Goal: Find specific page/section: Find specific page/section

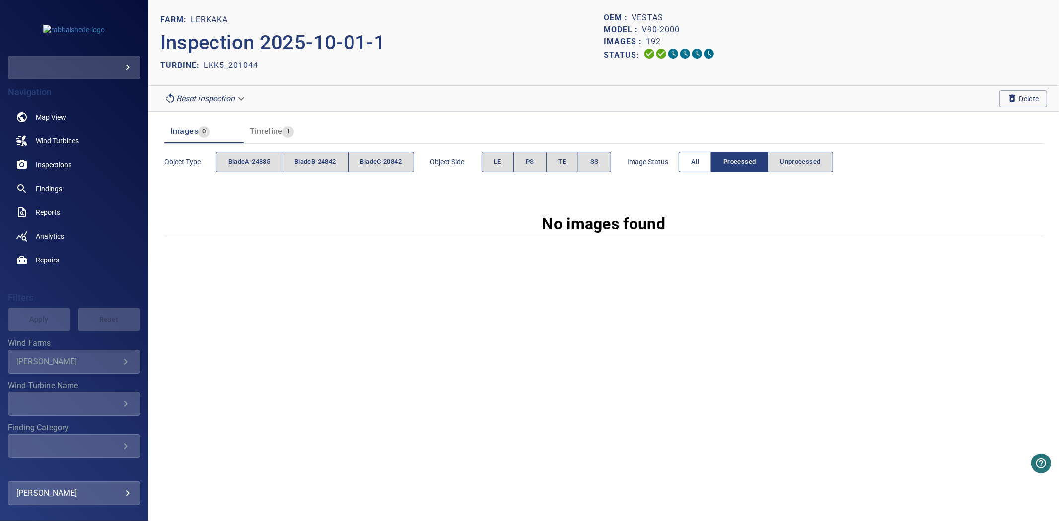
click at [693, 164] on button "All" at bounding box center [694, 162] width 33 height 20
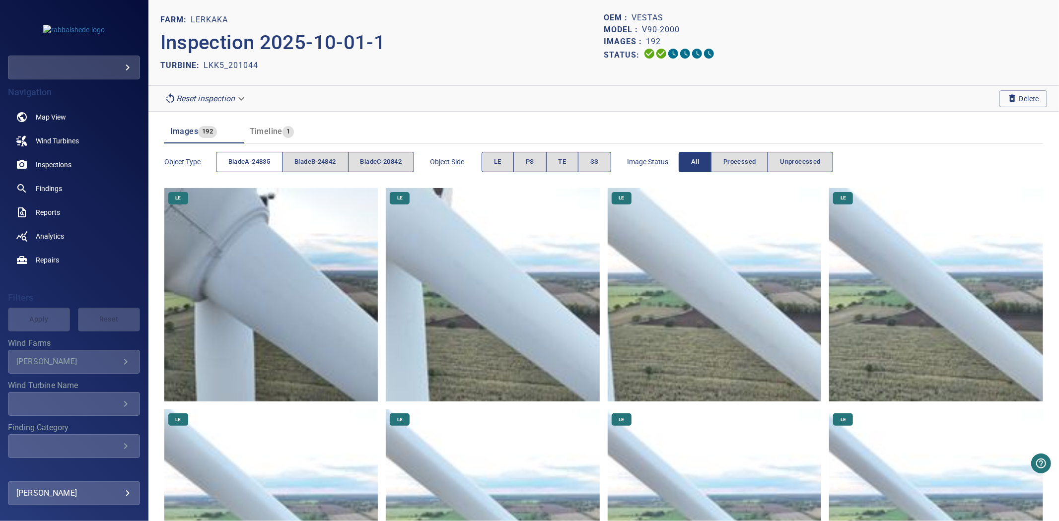
click at [239, 169] on button "bladeA-24835" at bounding box center [249, 162] width 67 height 20
click at [238, 166] on span "bladeA-24835" at bounding box center [249, 161] width 42 height 11
click at [311, 160] on span "bladeB-24842" at bounding box center [314, 161] width 41 height 11
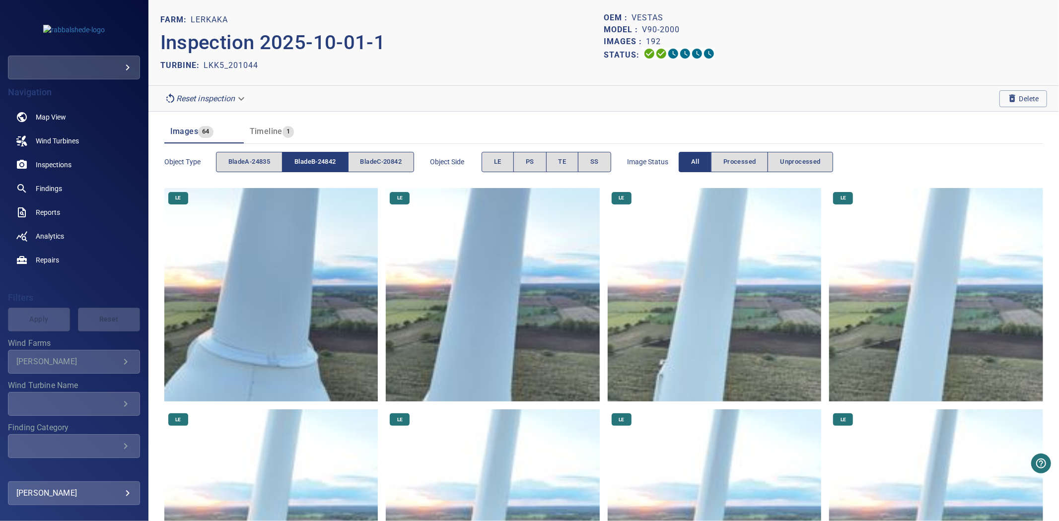
click at [311, 160] on span "bladeB-24842" at bounding box center [314, 161] width 41 height 11
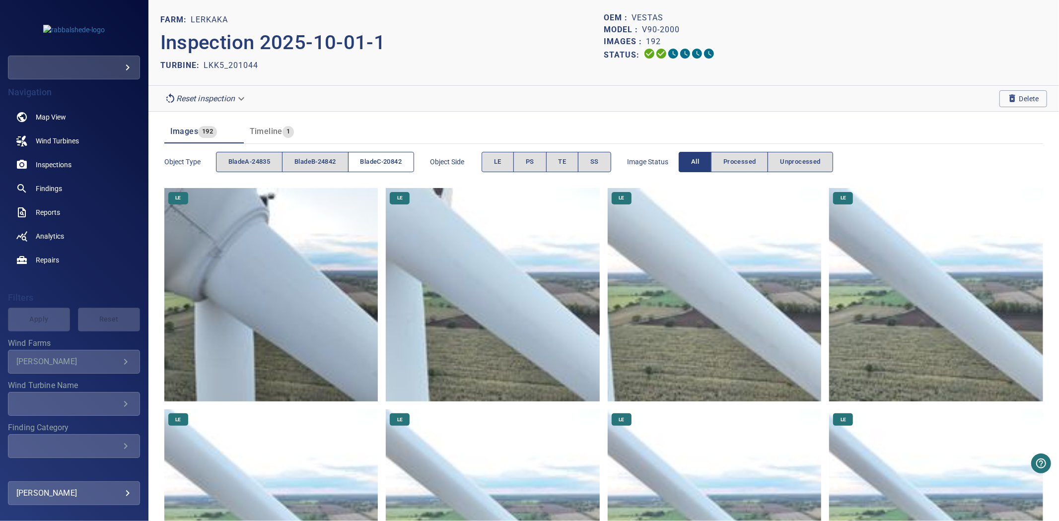
click at [366, 159] on span "bladeC-20842" at bounding box center [380, 161] width 41 height 11
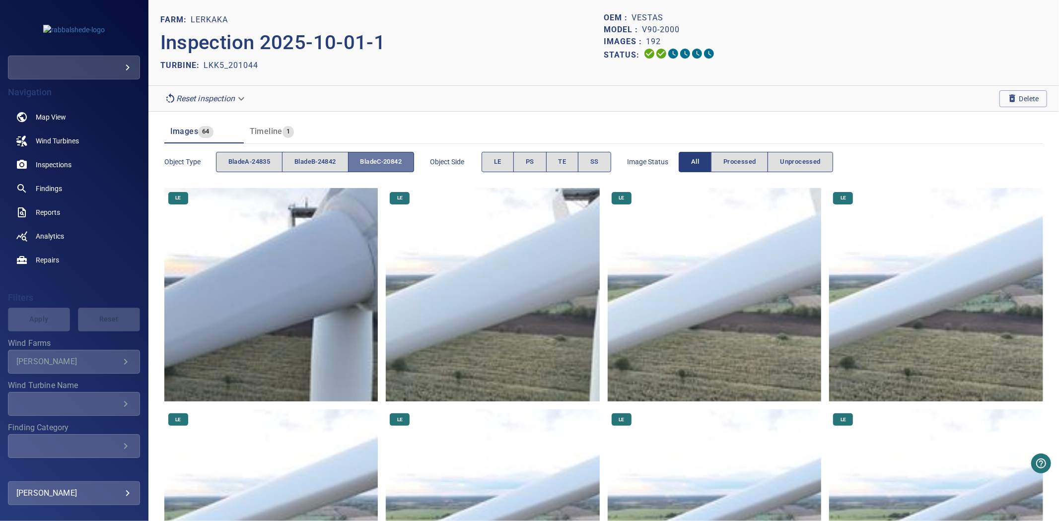
click at [366, 159] on span "bladeC-20842" at bounding box center [380, 161] width 41 height 11
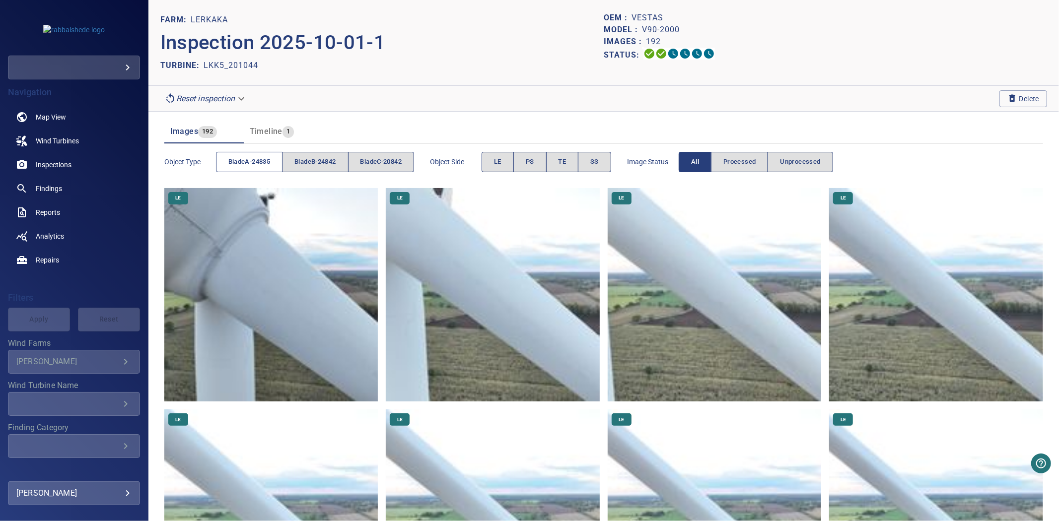
click at [237, 165] on span "bladeA-24835" at bounding box center [249, 161] width 42 height 11
click at [301, 154] on button "bladeB-24842" at bounding box center [315, 162] width 66 height 20
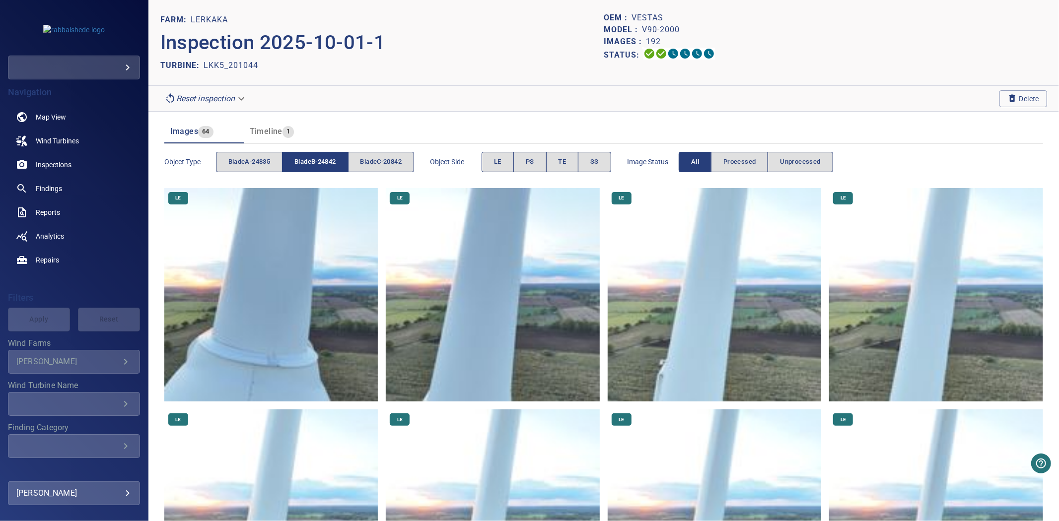
click at [301, 154] on button "bladeB-24842" at bounding box center [315, 162] width 66 height 20
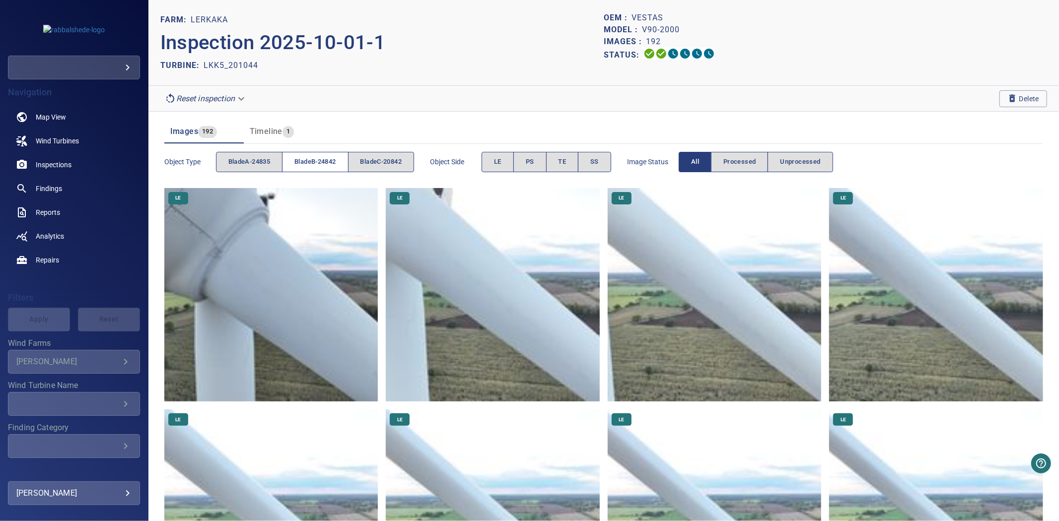
click at [346, 158] on button "bladeB-24842" at bounding box center [315, 162] width 66 height 20
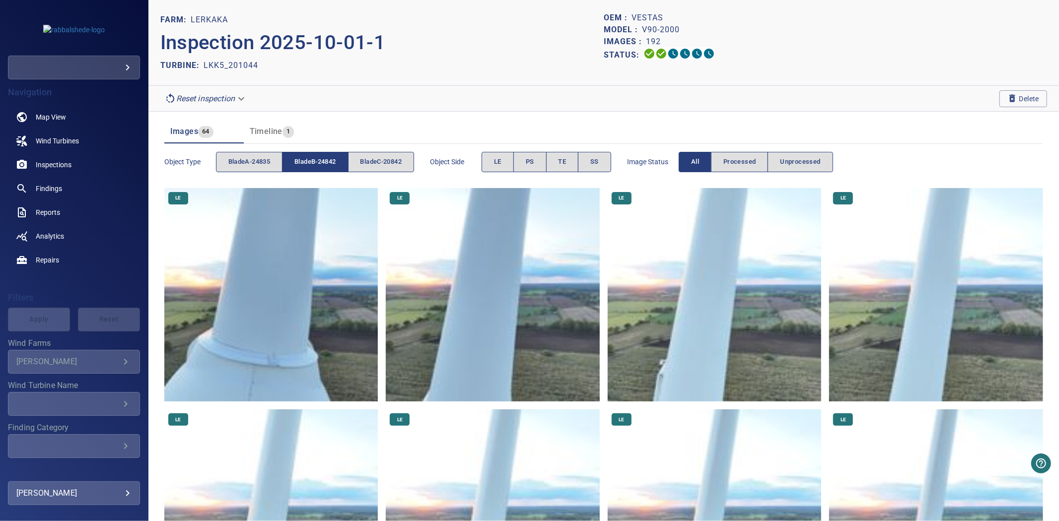
click at [336, 161] on span "bladeB-24842" at bounding box center [314, 161] width 41 height 11
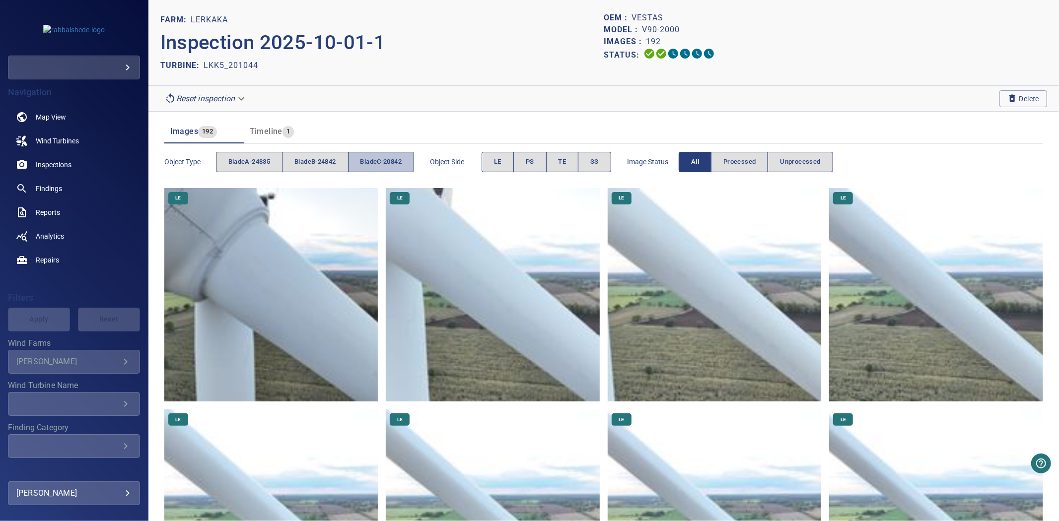
click at [374, 163] on span "bladeC-20842" at bounding box center [380, 161] width 41 height 11
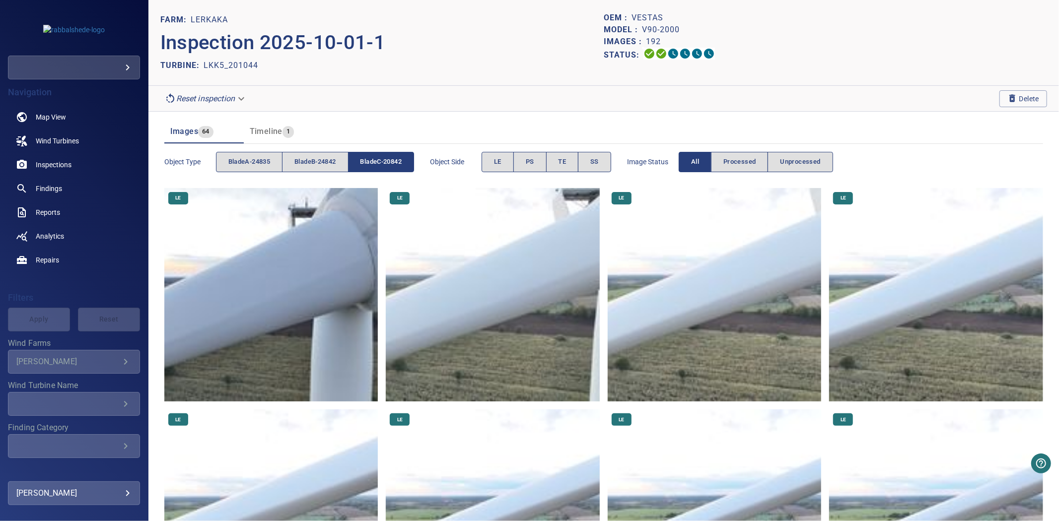
click at [374, 163] on span "bladeC-20842" at bounding box center [380, 161] width 41 height 11
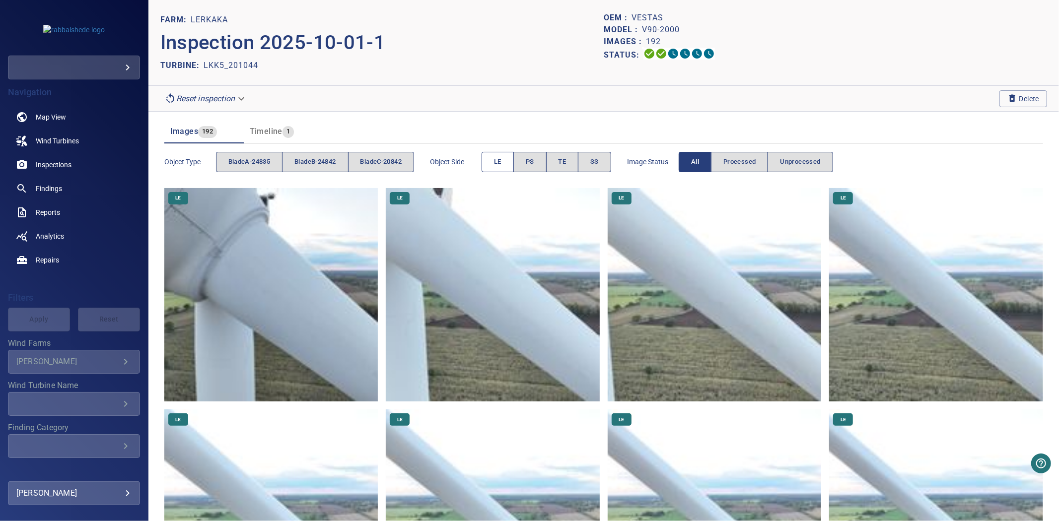
click at [501, 165] on span "LE" at bounding box center [497, 161] width 7 height 11
click at [534, 158] on span "PS" at bounding box center [530, 161] width 8 height 11
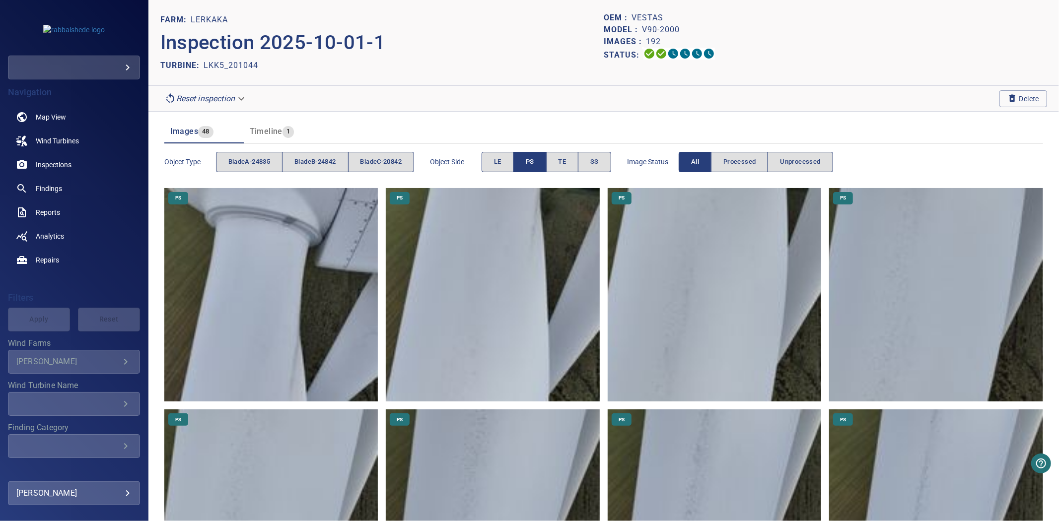
click at [534, 158] on span "PS" at bounding box center [530, 161] width 8 height 11
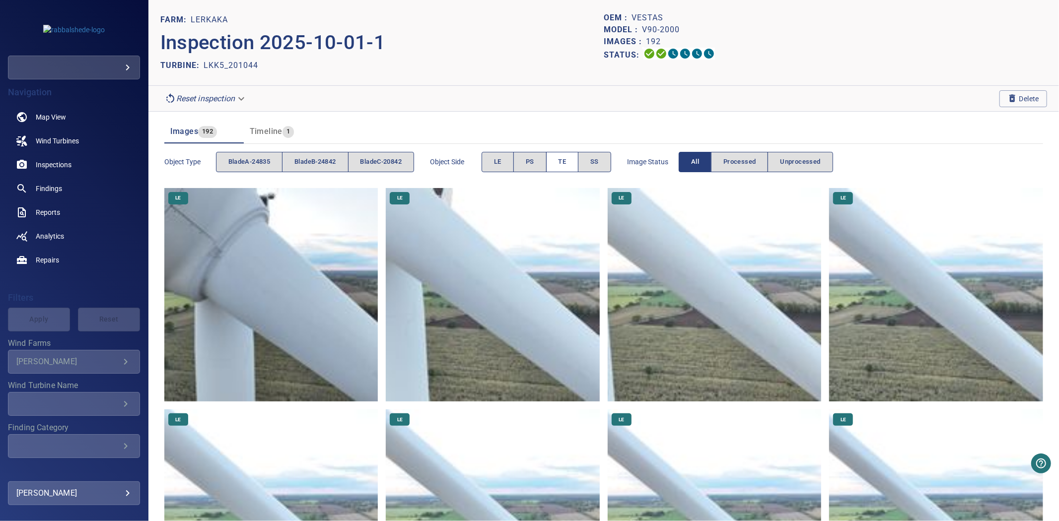
click at [566, 159] on span "TE" at bounding box center [562, 161] width 8 height 11
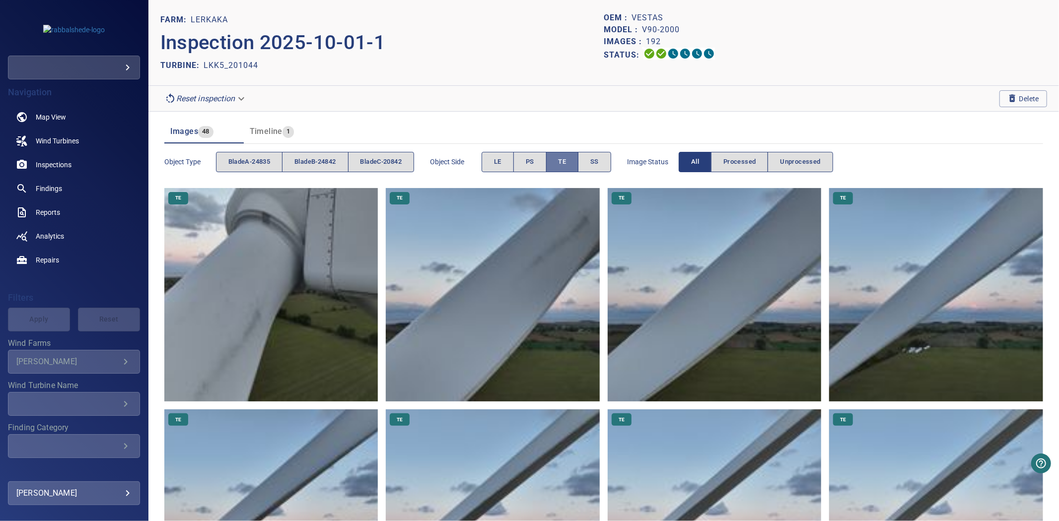
click at [566, 159] on span "TE" at bounding box center [562, 161] width 8 height 11
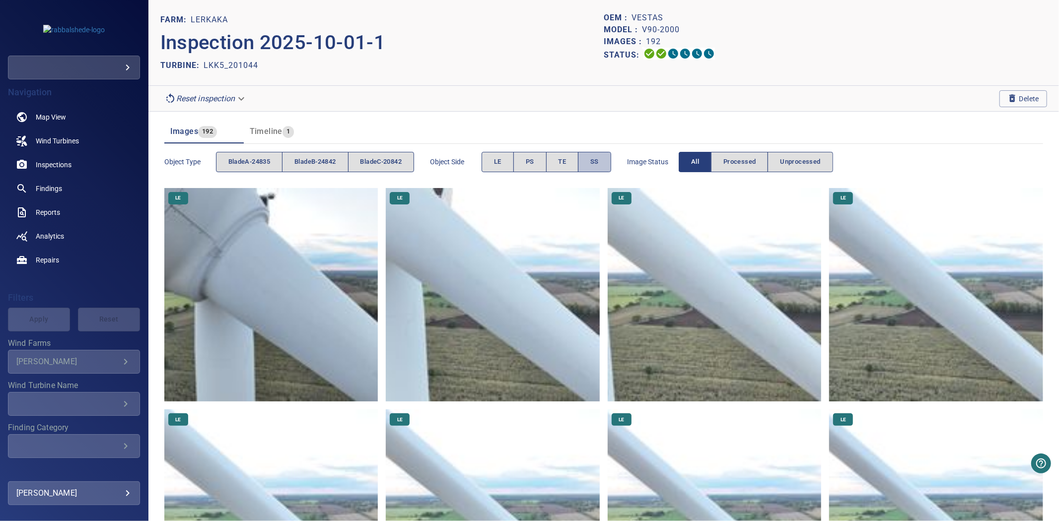
click at [588, 159] on button "SS" at bounding box center [594, 162] width 33 height 20
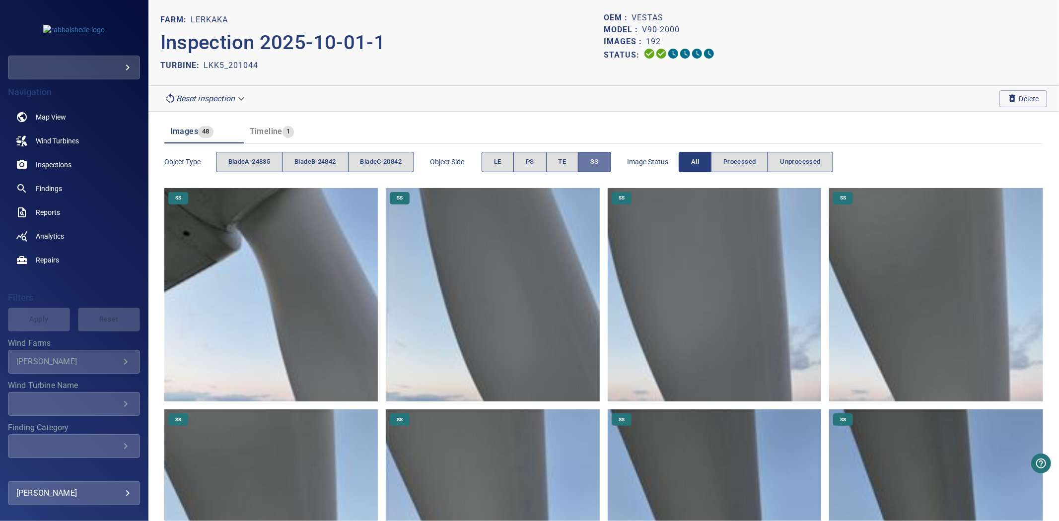
click at [588, 159] on button "SS" at bounding box center [594, 162] width 33 height 20
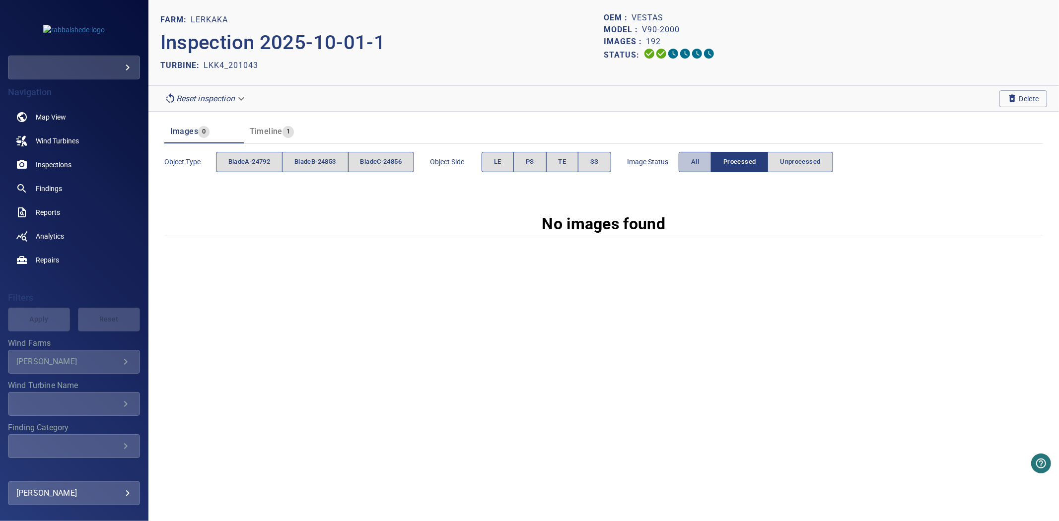
click at [690, 169] on button "All" at bounding box center [694, 162] width 33 height 20
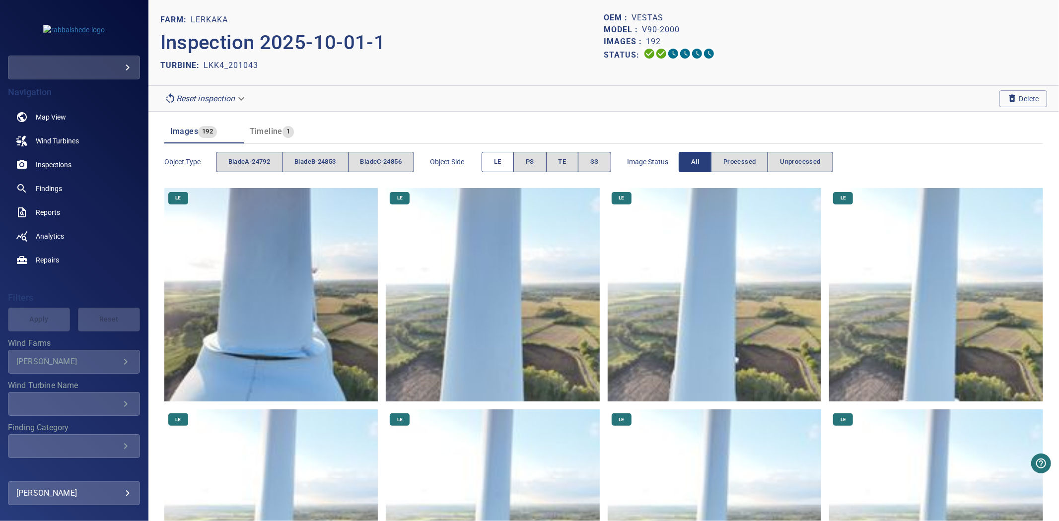
click at [495, 160] on button "LE" at bounding box center [497, 162] width 32 height 20
click at [534, 164] on span "PS" at bounding box center [530, 161] width 8 height 11
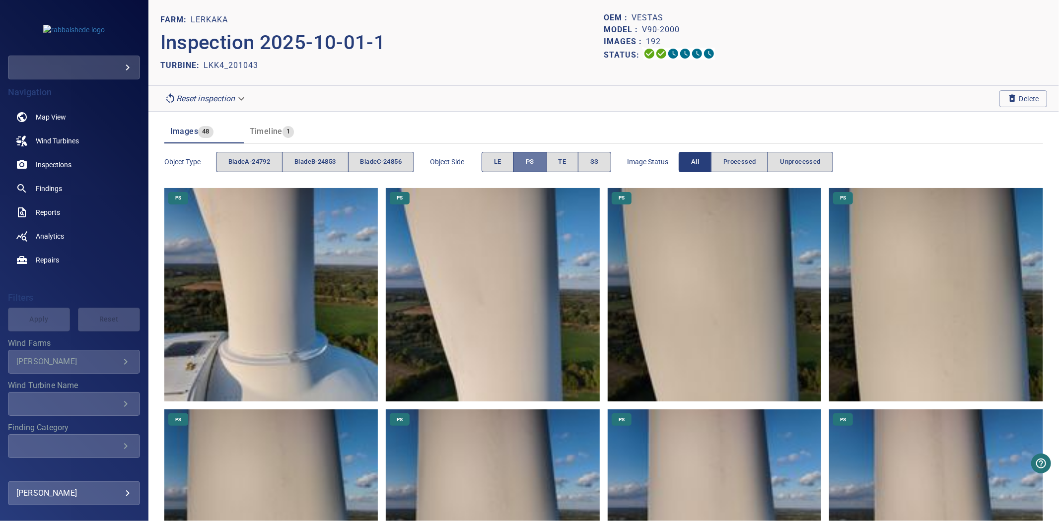
click at [534, 164] on span "PS" at bounding box center [530, 161] width 8 height 11
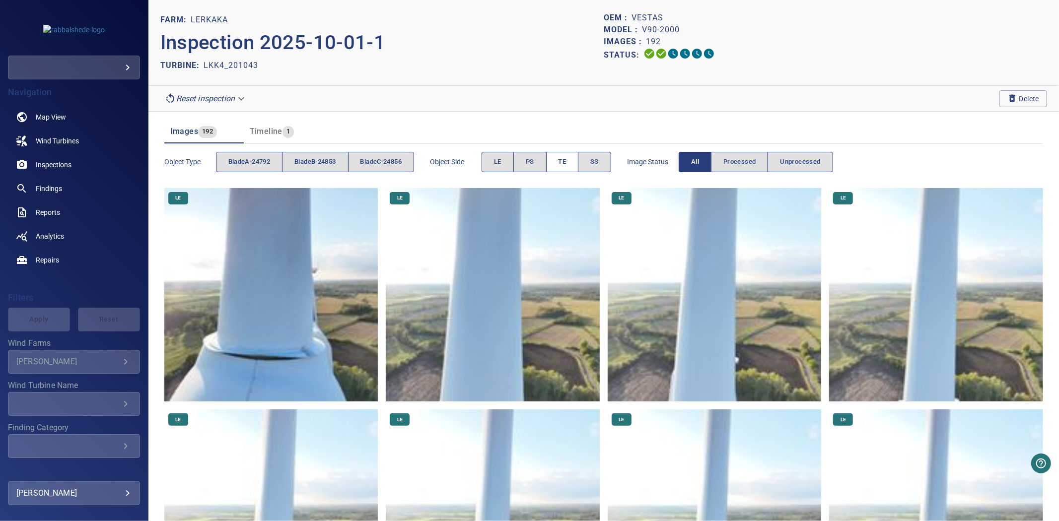
click at [573, 164] on button "TE" at bounding box center [562, 162] width 33 height 20
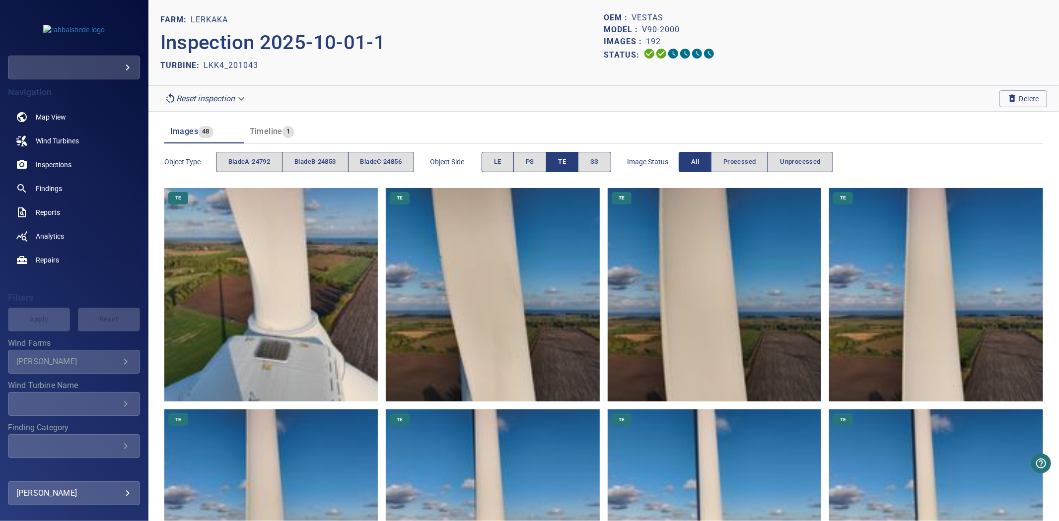
click at [573, 164] on button "TE" at bounding box center [562, 162] width 33 height 20
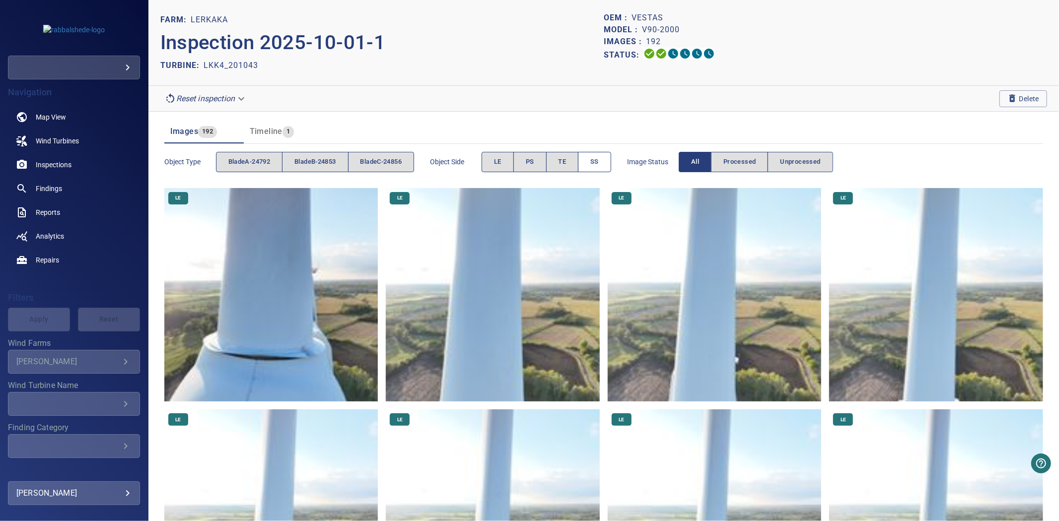
click at [597, 164] on span "SS" at bounding box center [594, 161] width 8 height 11
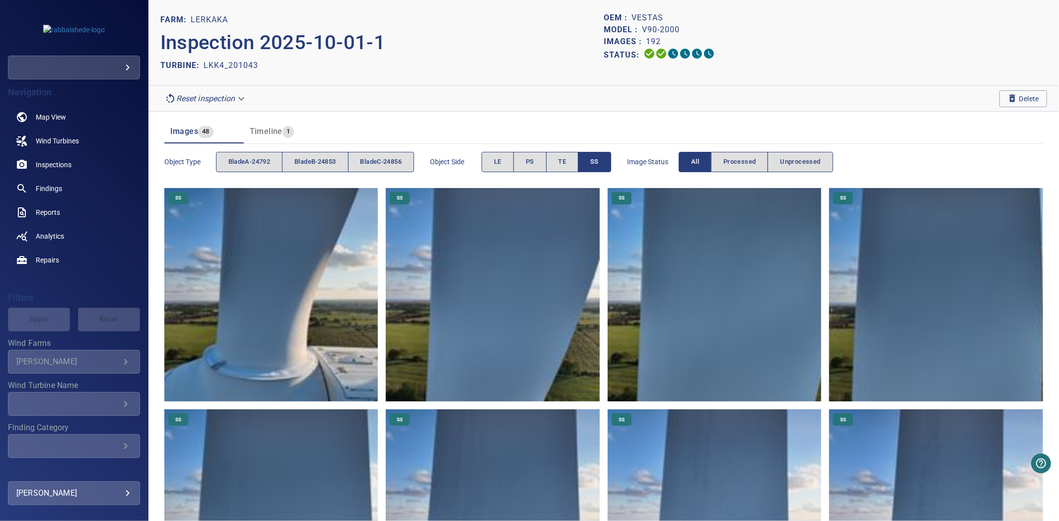
click at [597, 164] on span "SS" at bounding box center [594, 161] width 8 height 11
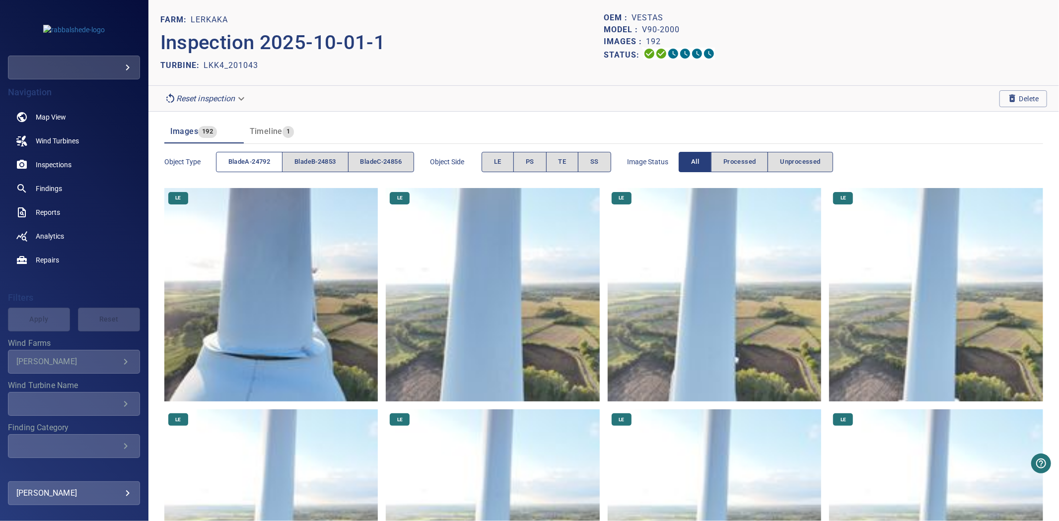
click at [231, 166] on span "bladeA-24792" at bounding box center [249, 161] width 42 height 11
click at [309, 161] on span "bladeB-24853" at bounding box center [314, 161] width 41 height 11
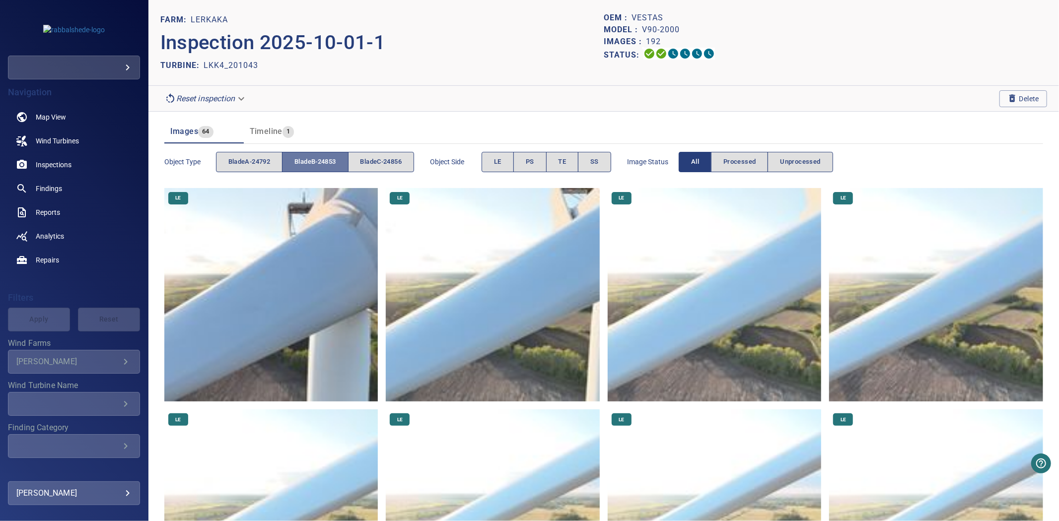
click at [309, 161] on span "bladeB-24853" at bounding box center [314, 161] width 41 height 11
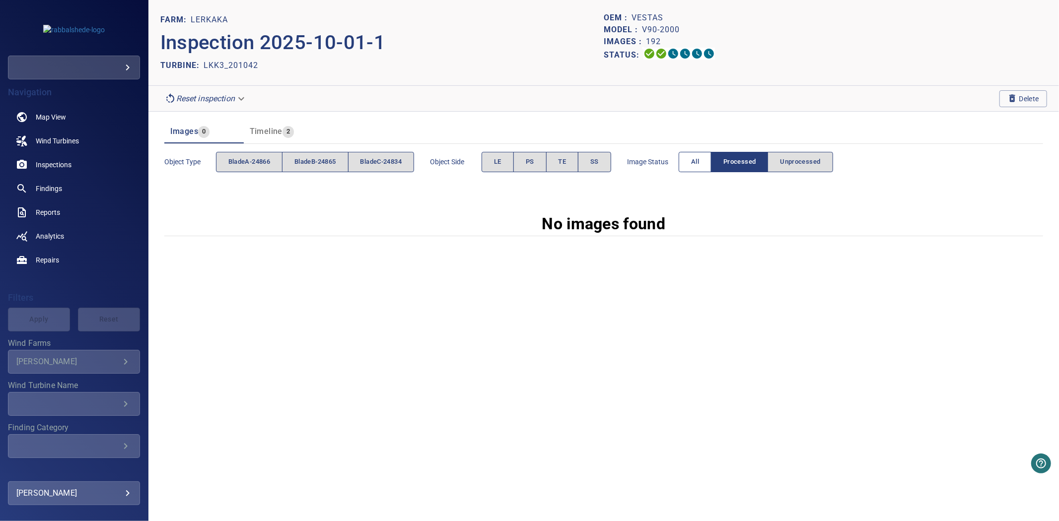
click at [699, 163] on span "All" at bounding box center [695, 161] width 8 height 11
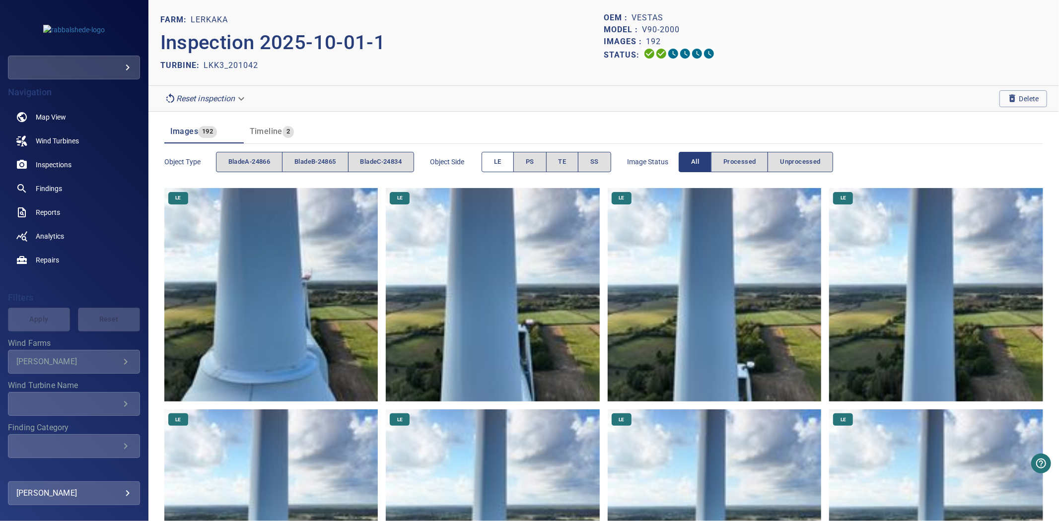
click at [501, 159] on span "LE" at bounding box center [497, 161] width 7 height 11
click at [546, 162] on button "PS" at bounding box center [529, 162] width 33 height 20
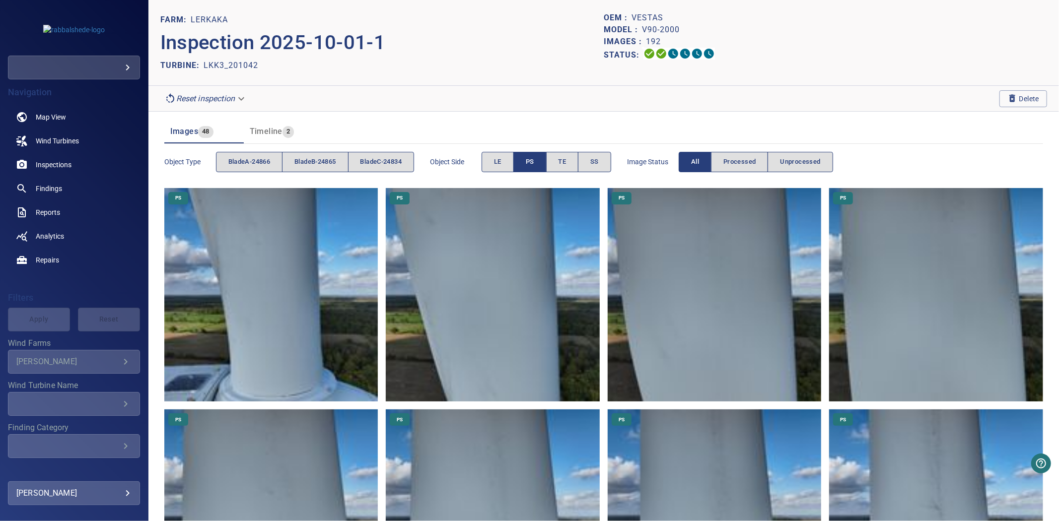
click at [546, 162] on button "PS" at bounding box center [529, 162] width 33 height 20
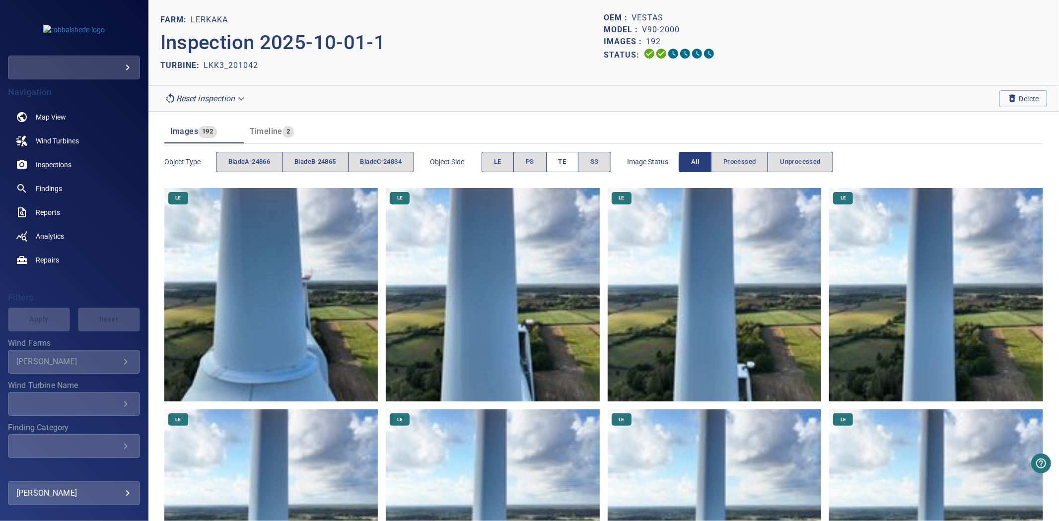
click at [557, 164] on button "TE" at bounding box center [562, 162] width 33 height 20
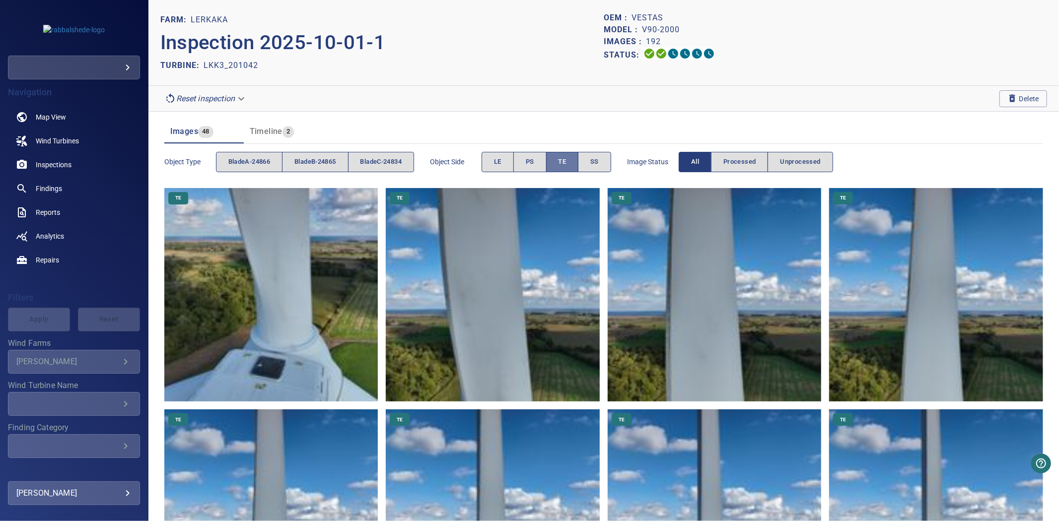
click at [557, 164] on button "TE" at bounding box center [562, 162] width 33 height 20
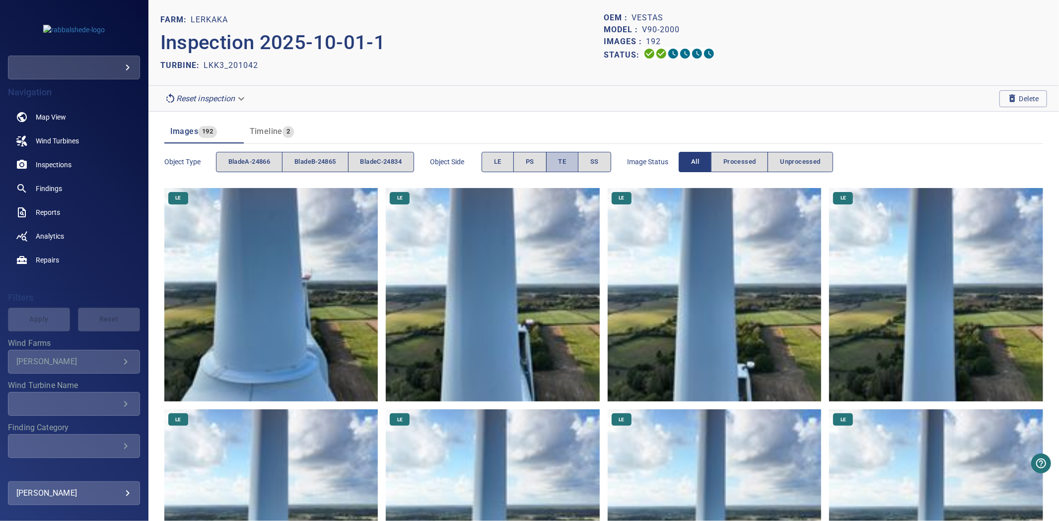
click at [579, 164] on button "TE" at bounding box center [562, 162] width 33 height 20
click at [324, 162] on span "bladeB-24865" at bounding box center [314, 161] width 41 height 11
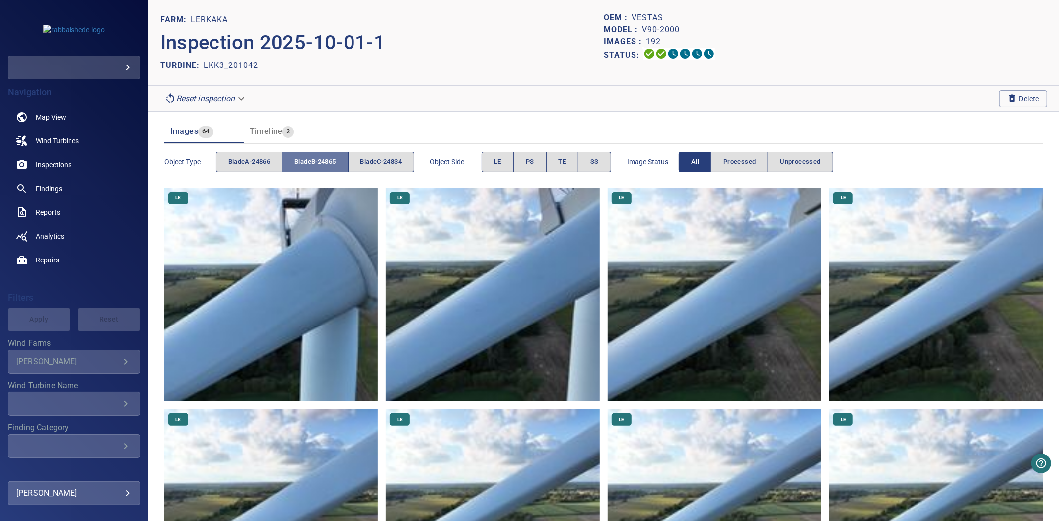
click at [324, 162] on span "bladeB-24865" at bounding box center [314, 161] width 41 height 11
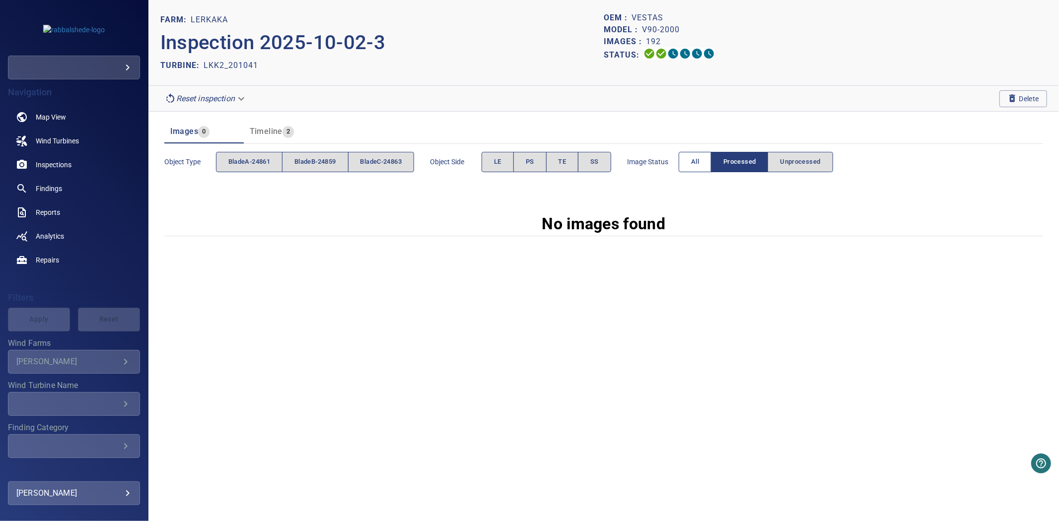
click at [695, 162] on button "All" at bounding box center [694, 162] width 33 height 20
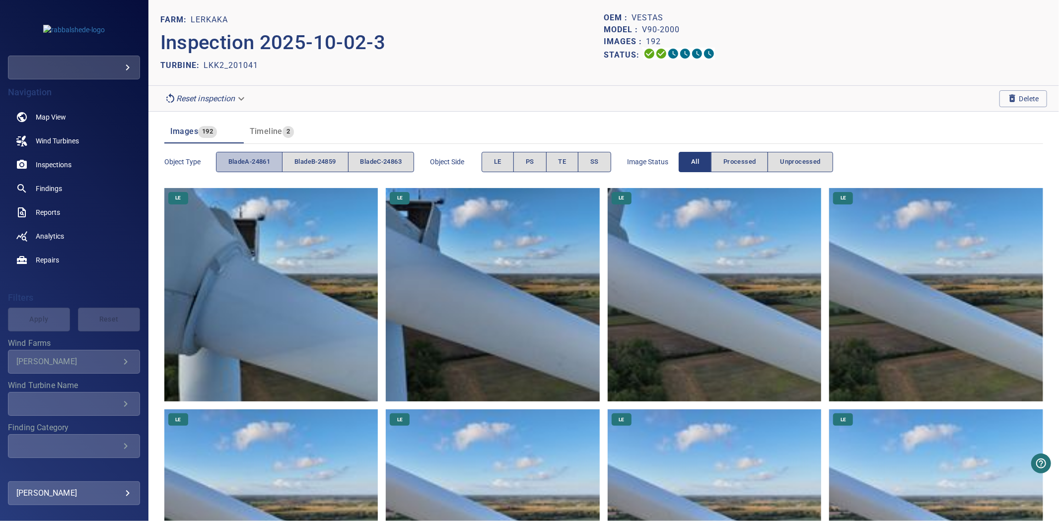
click at [231, 165] on span "bladeA-24861" at bounding box center [249, 161] width 42 height 11
click at [318, 160] on span "bladeB-24859" at bounding box center [314, 161] width 41 height 11
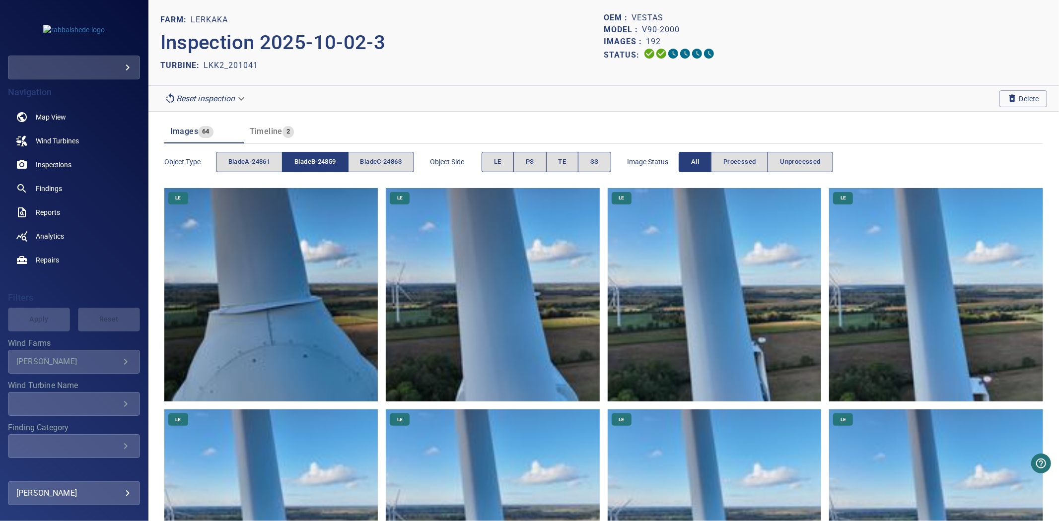
click at [318, 160] on span "bladeB-24859" at bounding box center [314, 161] width 41 height 11
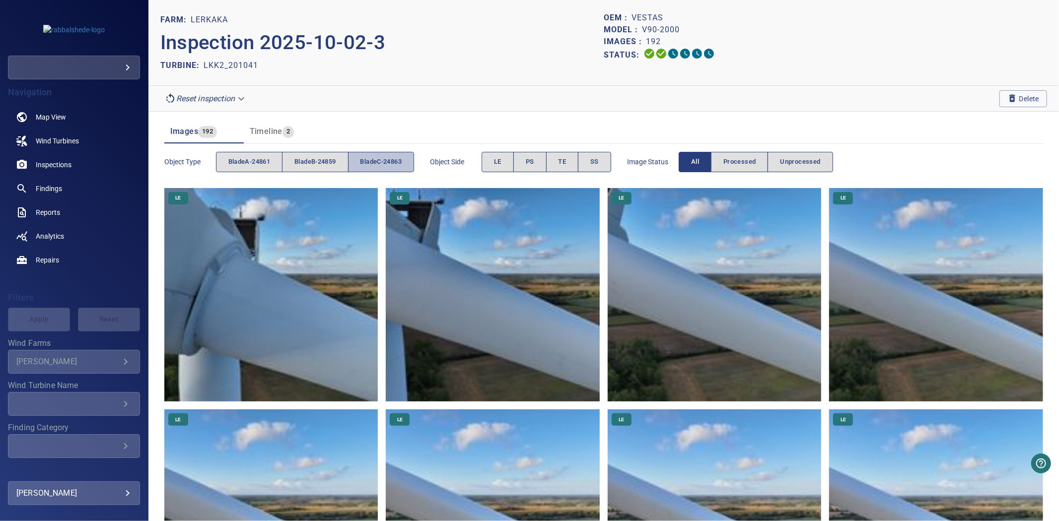
click at [373, 160] on span "bladeC-24863" at bounding box center [380, 161] width 41 height 11
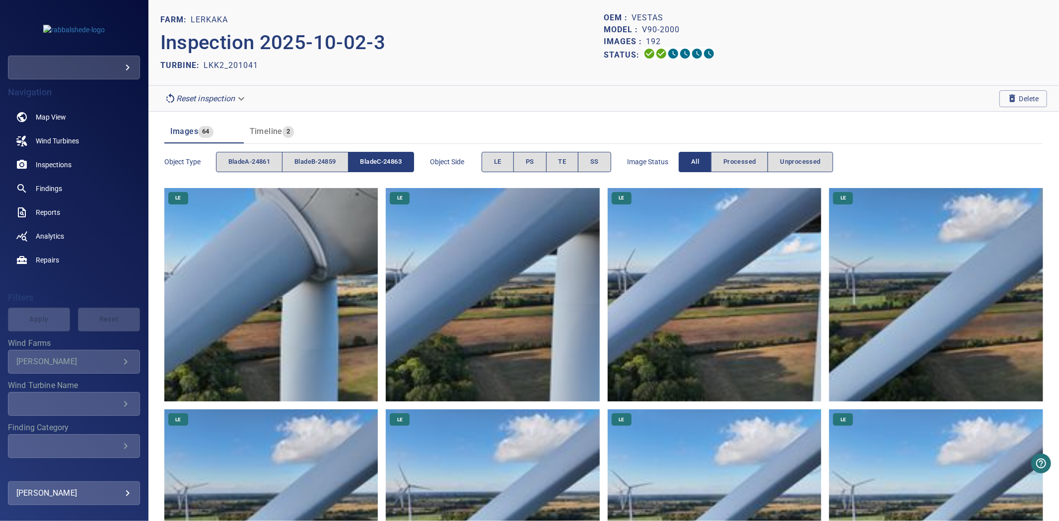
click at [374, 160] on span "bladeC-24863" at bounding box center [380, 161] width 41 height 11
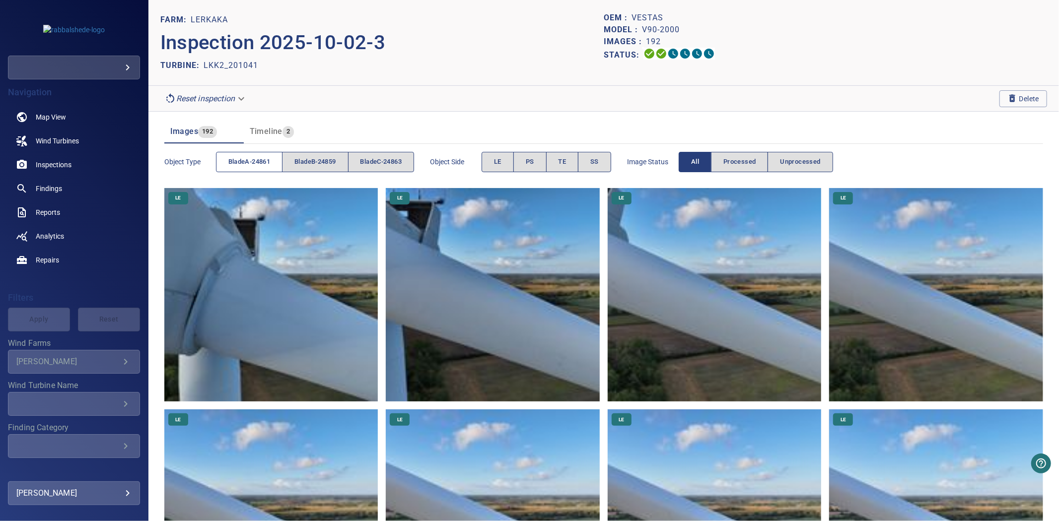
click at [270, 158] on span "bladeA-24861" at bounding box center [249, 161] width 42 height 11
click at [319, 157] on span "bladeB-24859" at bounding box center [314, 161] width 41 height 11
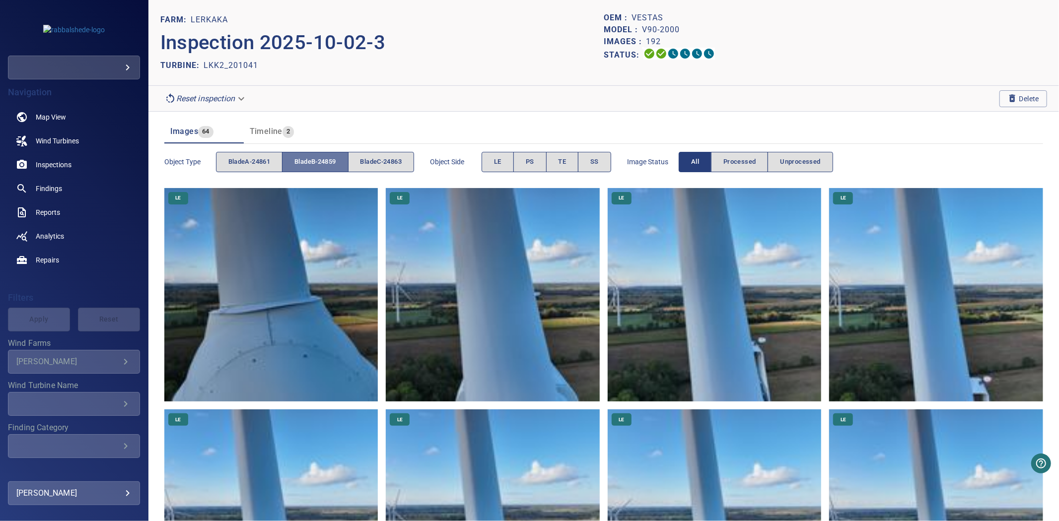
click at [319, 157] on span "bladeB-24859" at bounding box center [314, 161] width 41 height 11
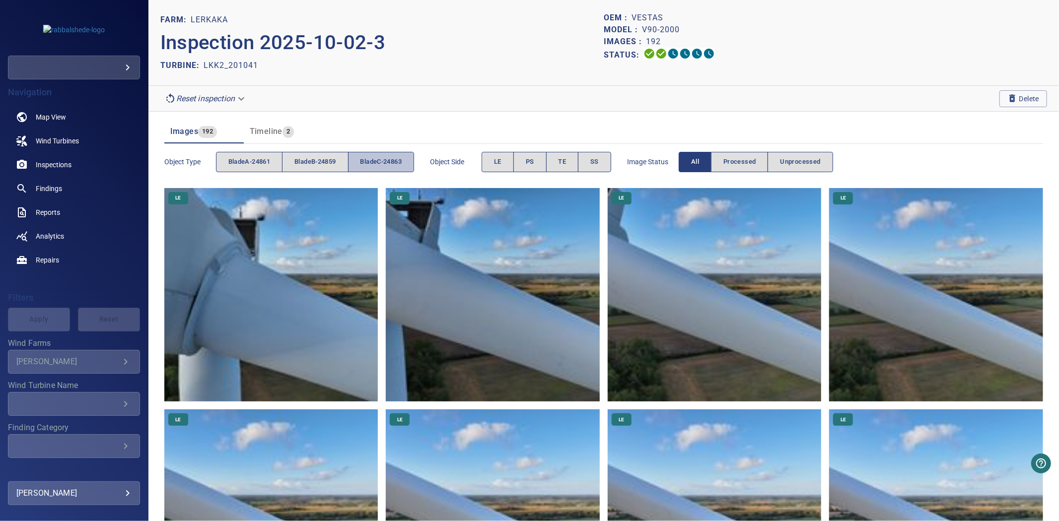
click at [382, 166] on span "bladeC-24863" at bounding box center [380, 161] width 41 height 11
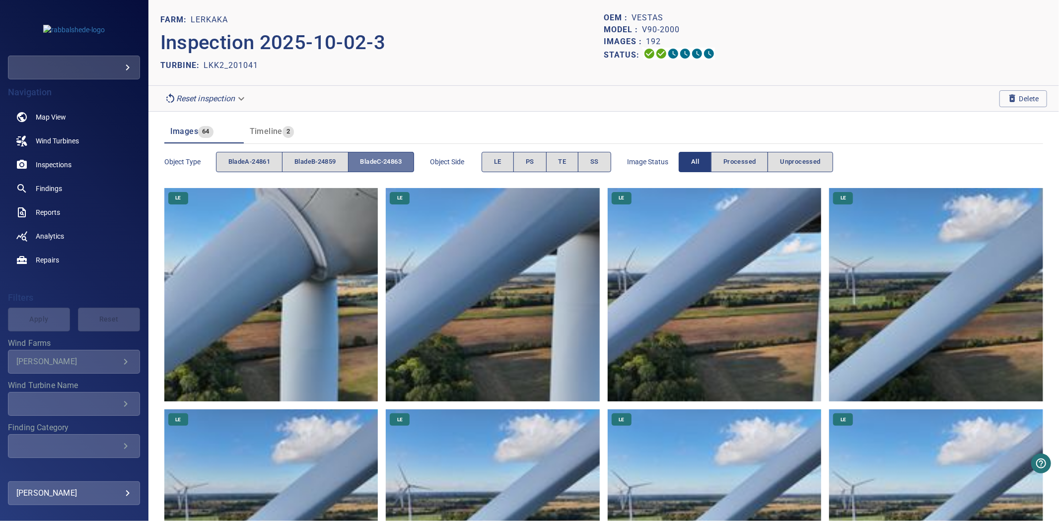
click at [382, 166] on span "bladeC-24863" at bounding box center [380, 161] width 41 height 11
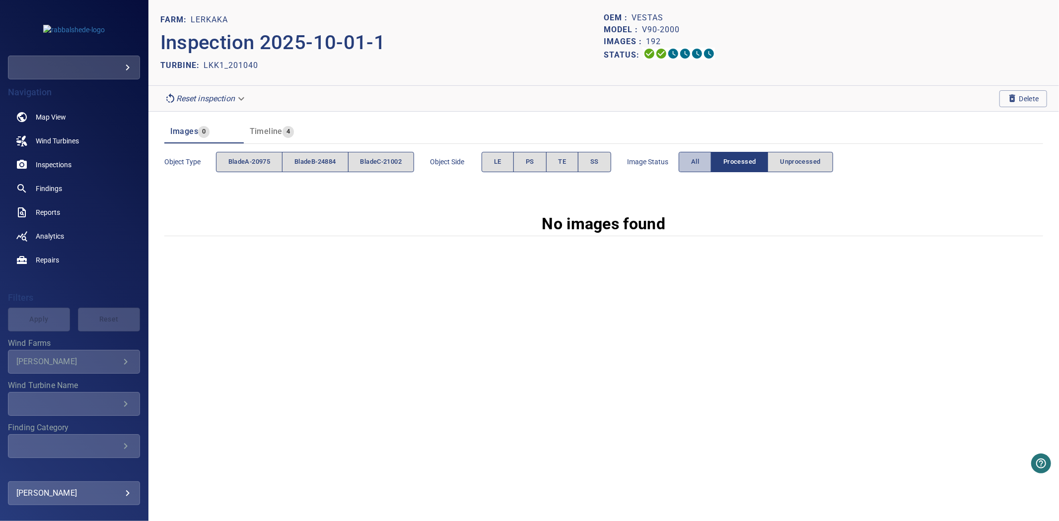
click at [687, 158] on button "All" at bounding box center [694, 162] width 33 height 20
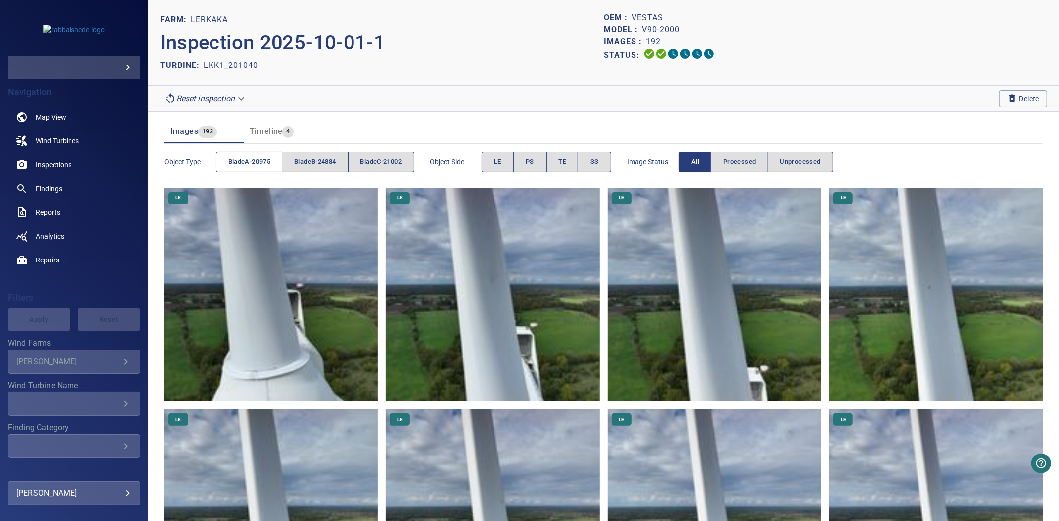
click at [238, 158] on span "bladeA-20975" at bounding box center [249, 161] width 42 height 11
click at [296, 161] on span "bladeB-24884" at bounding box center [314, 161] width 41 height 11
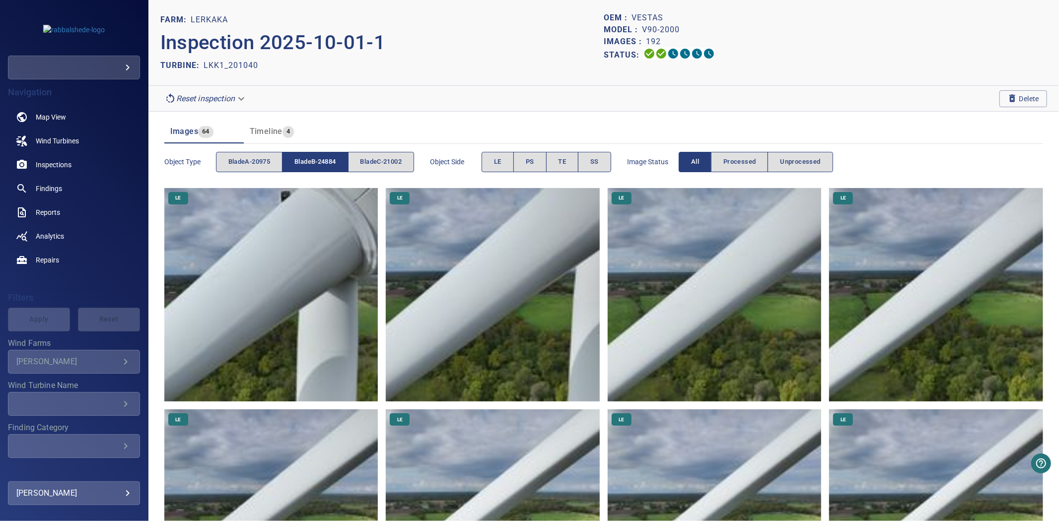
click at [296, 161] on span "bladeB-24884" at bounding box center [314, 161] width 41 height 11
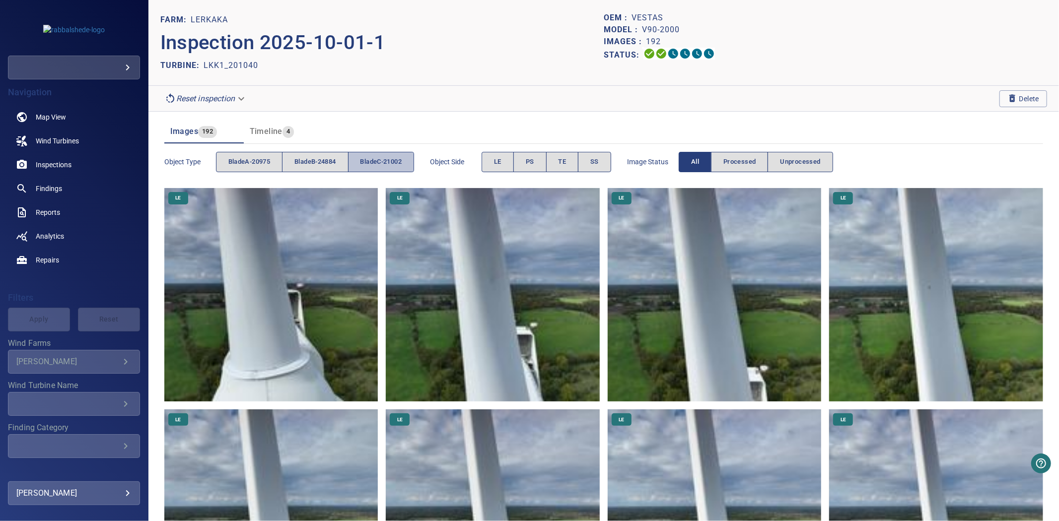
click at [402, 162] on span "bladeC-21002" at bounding box center [380, 161] width 41 height 11
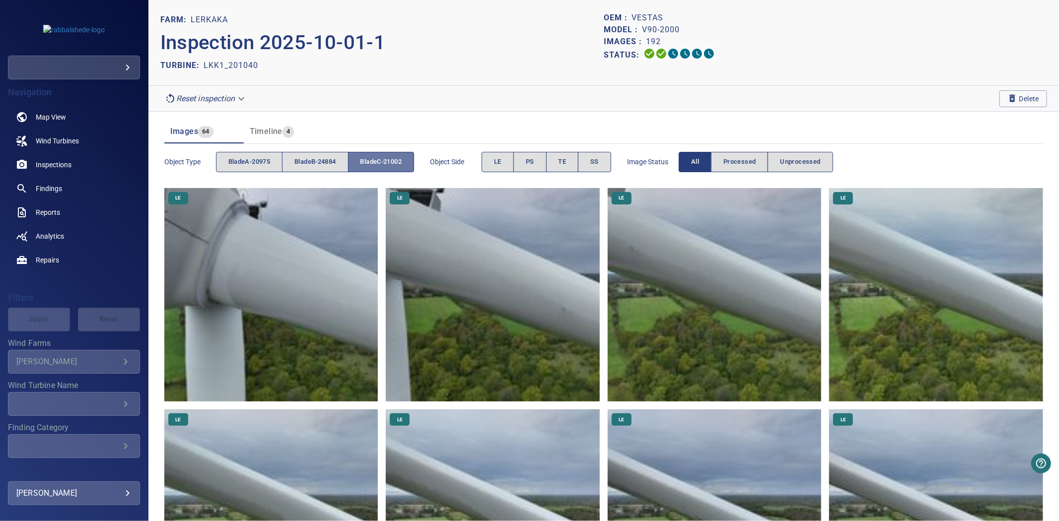
click at [402, 162] on span "bladeC-21002" at bounding box center [380, 161] width 41 height 11
